Goal: Task Accomplishment & Management: Use online tool/utility

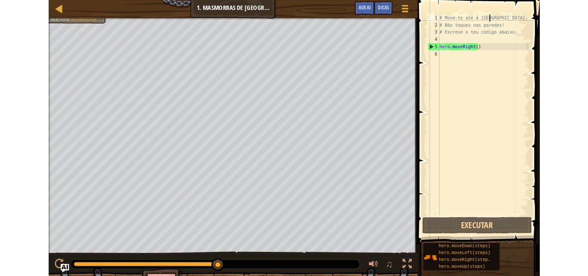
scroll to position [4, 0]
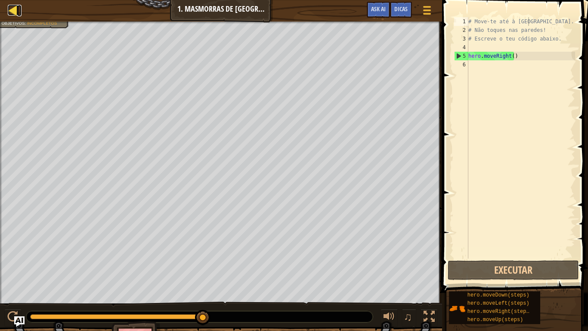
click at [15, 8] on div at bounding box center [13, 10] width 11 height 11
select select "pt-PT"
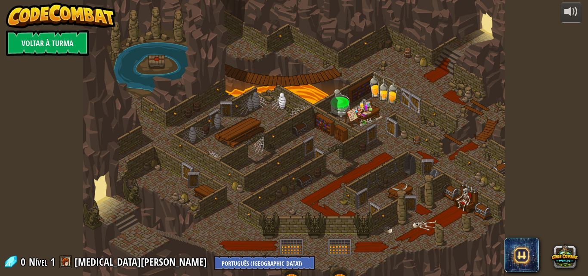
select select "pt-PT"
